Goal: Task Accomplishment & Management: Use online tool/utility

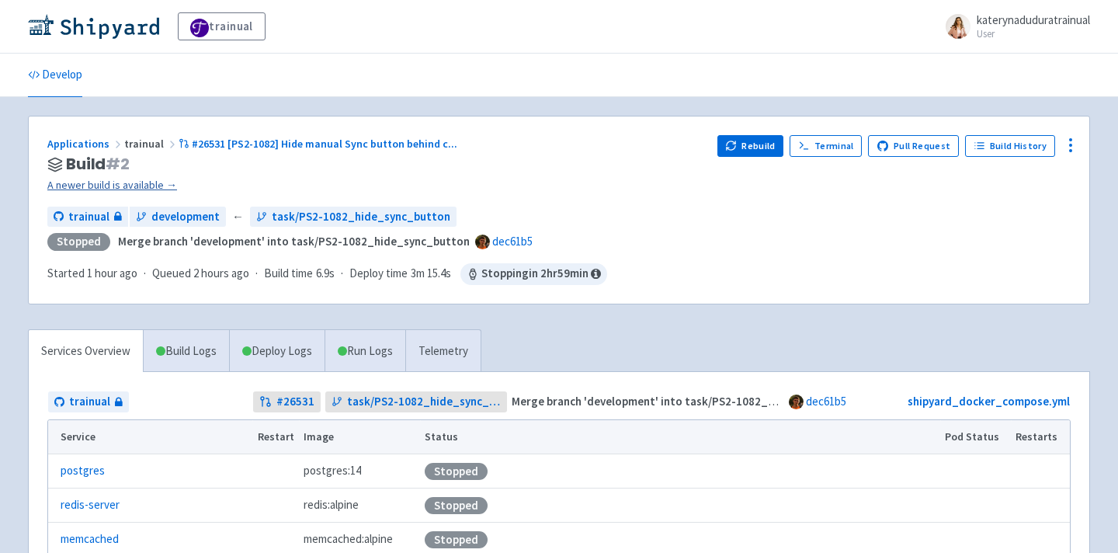
click at [136, 186] on link "A newer build is available →" at bounding box center [375, 185] width 657 height 18
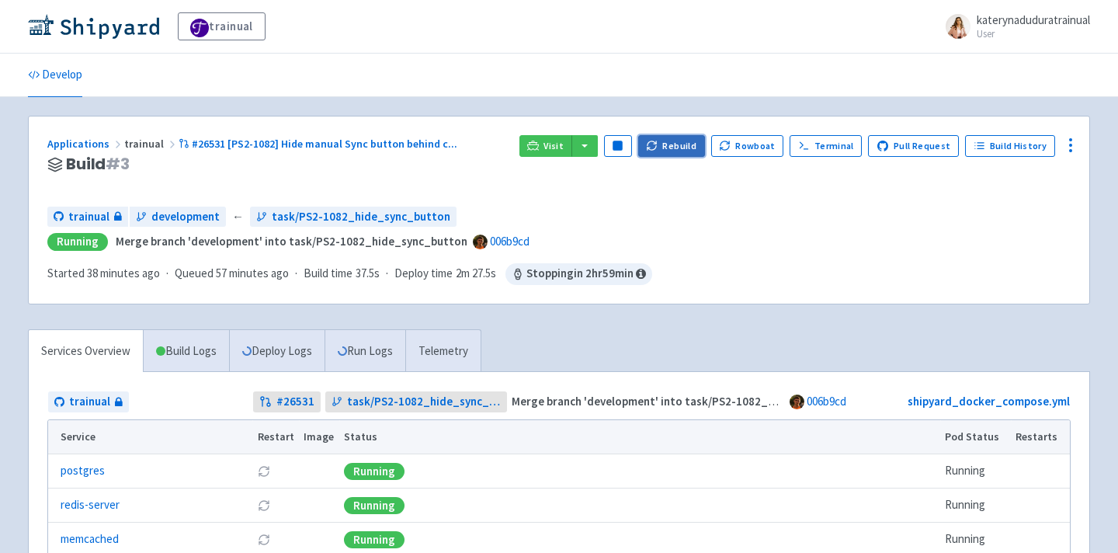
click at [682, 139] on button "Rebuild" at bounding box center [671, 146] width 67 height 22
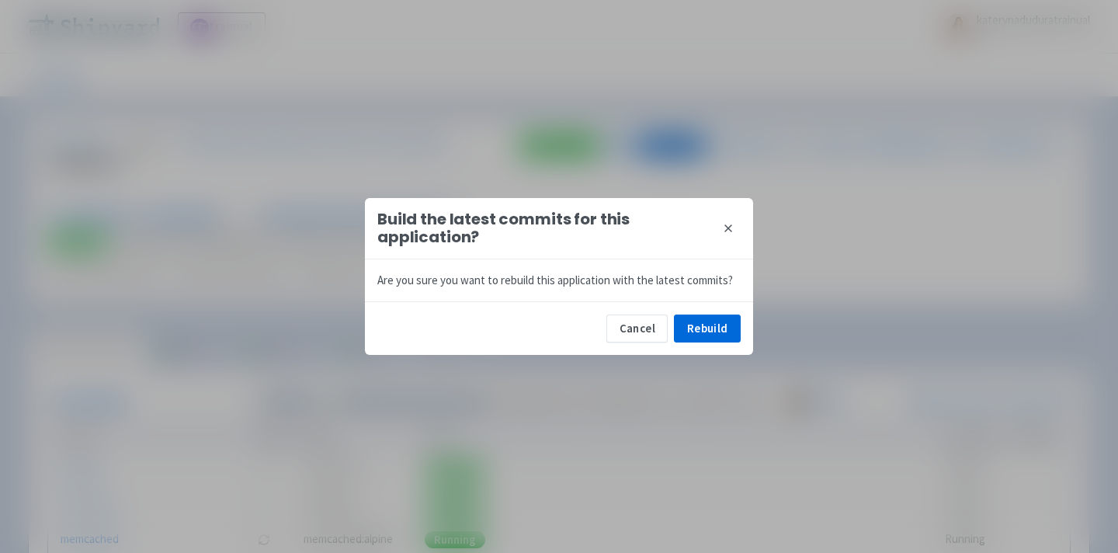
click at [727, 233] on icon at bounding box center [728, 228] width 12 height 12
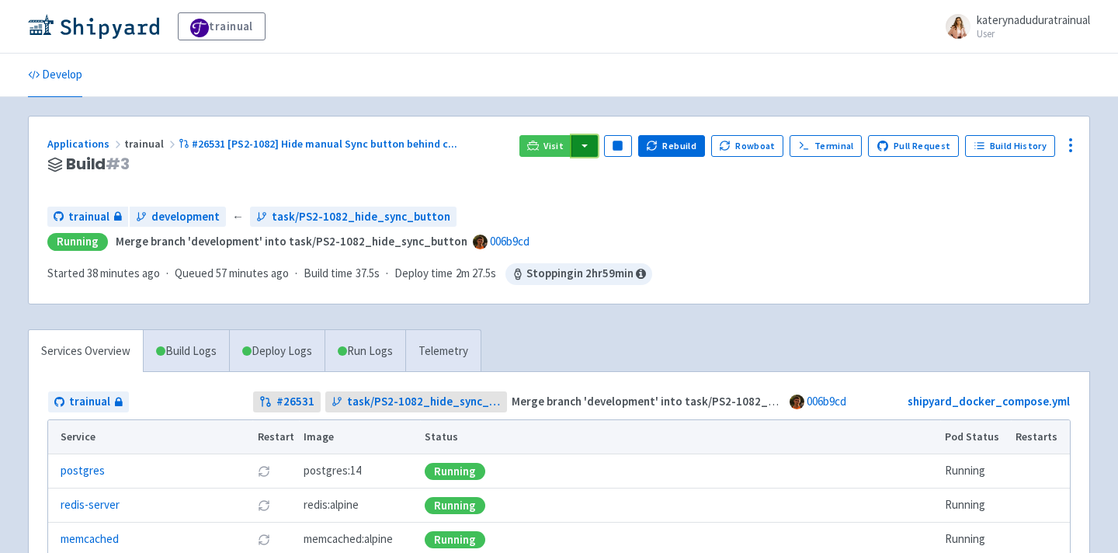
click at [589, 143] on button "button" at bounding box center [584, 146] width 26 height 22
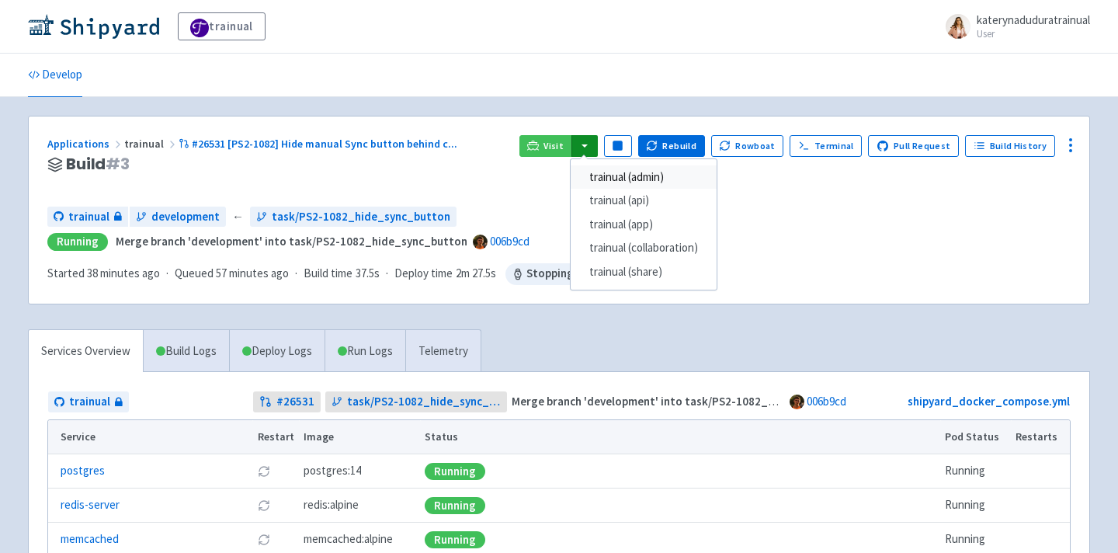
click at [653, 181] on link "trainual (admin)" at bounding box center [643, 177] width 146 height 24
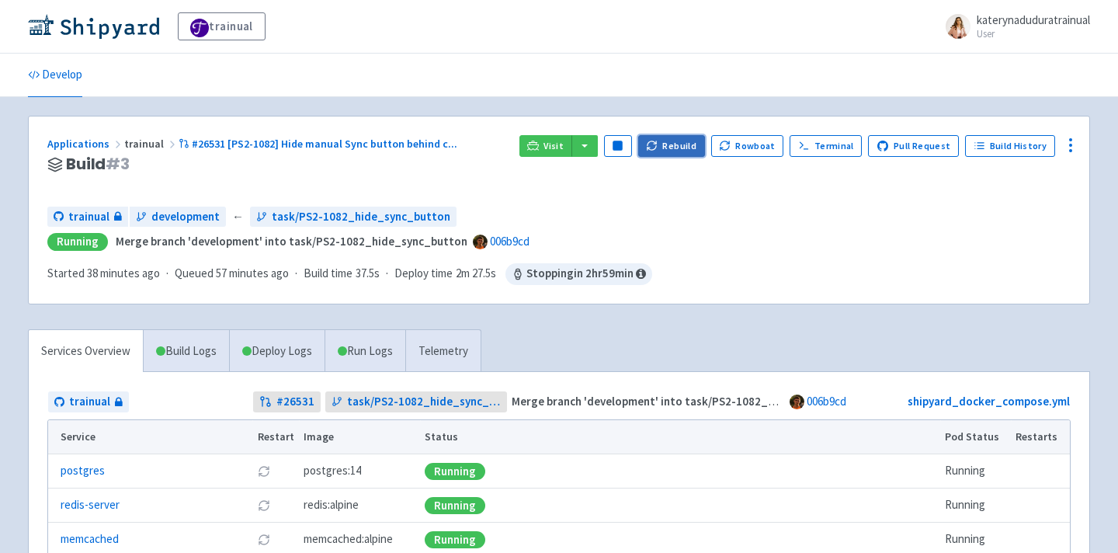
click at [681, 144] on button "Rebuild" at bounding box center [671, 146] width 67 height 22
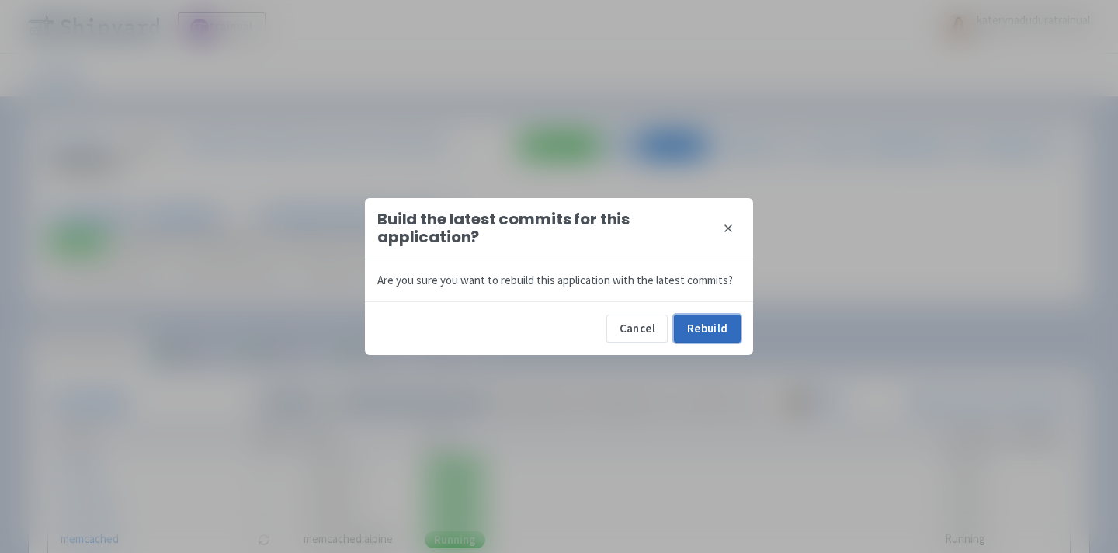
click at [710, 334] on button "Rebuild" at bounding box center [707, 328] width 67 height 28
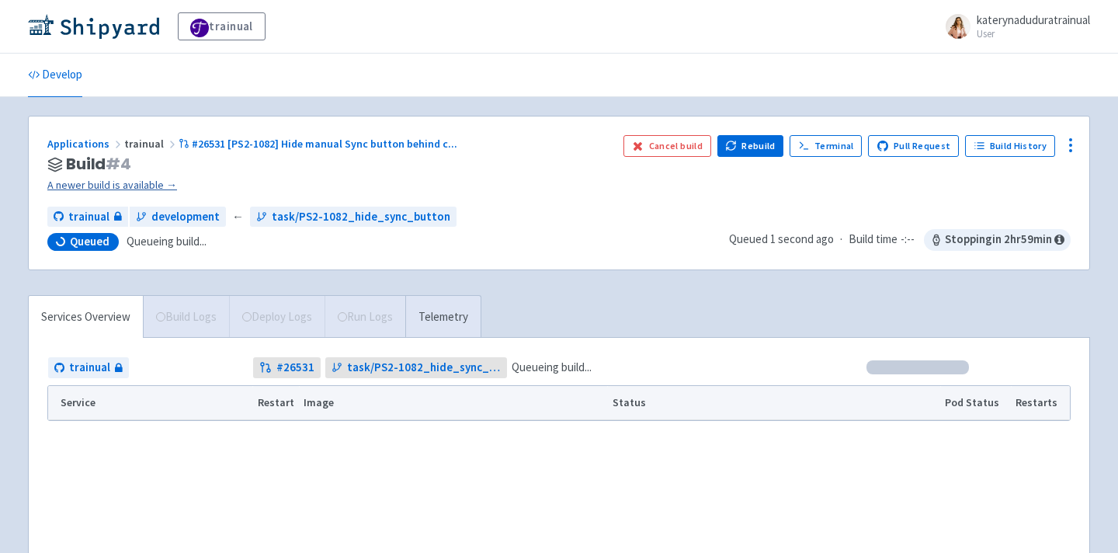
click at [129, 190] on link "A newer build is available →" at bounding box center [328, 185] width 563 height 18
